Goal: Check status: Check status

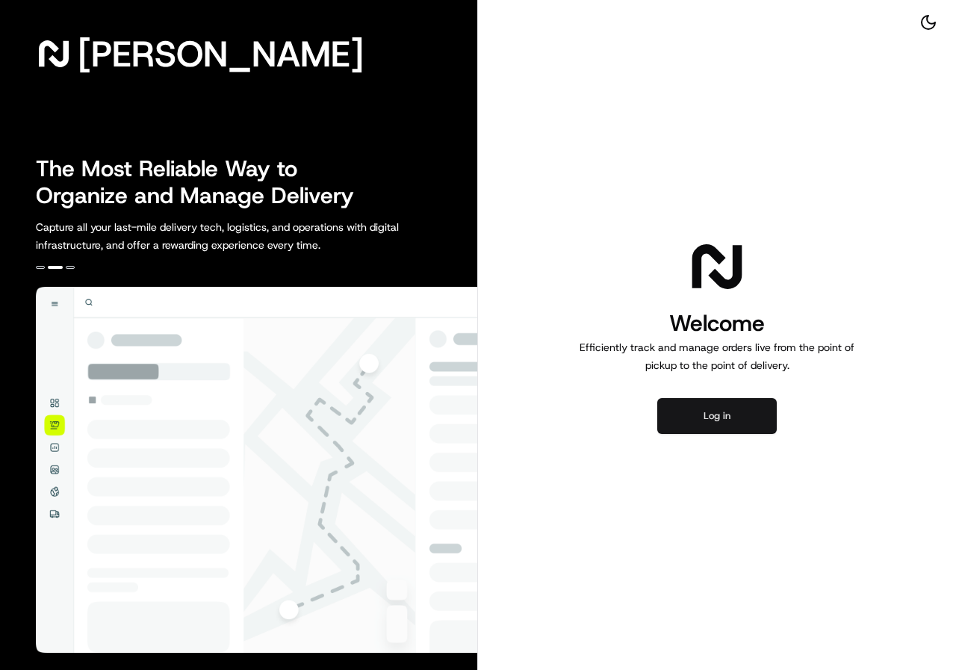
click at [762, 421] on button "Log in" at bounding box center [717, 416] width 120 height 36
